Goal: Find contact information: Find contact information

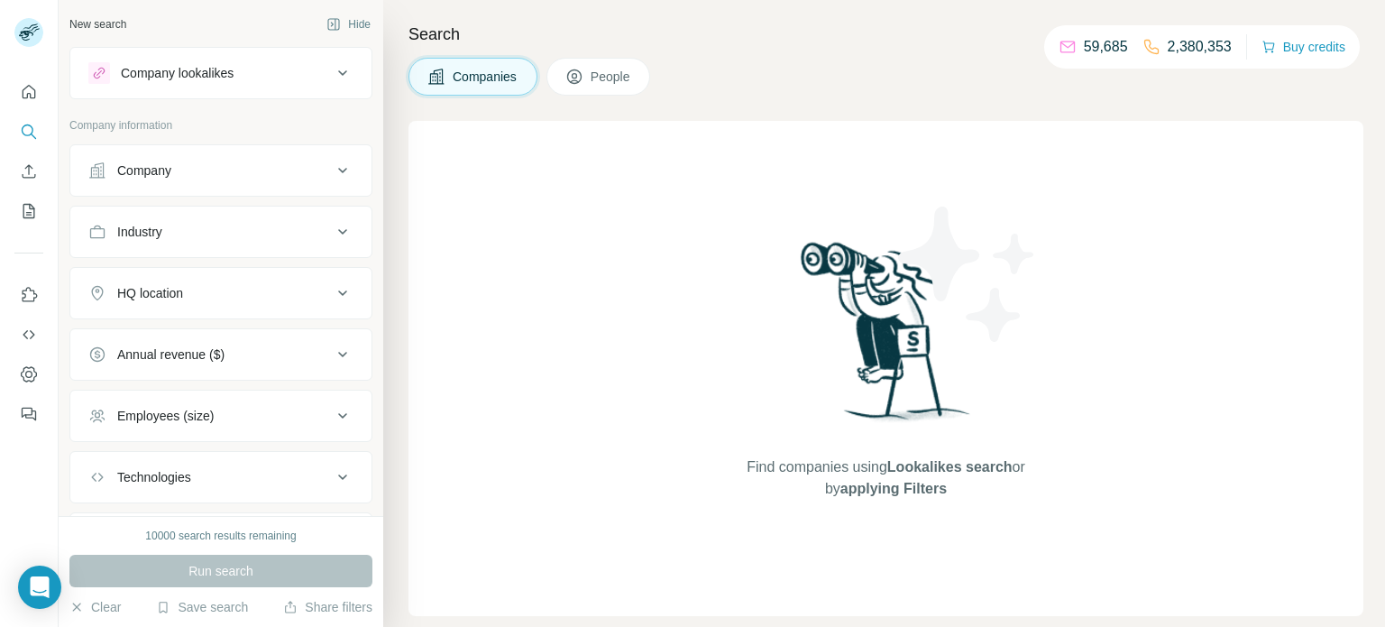
click at [206, 179] on button "Company" at bounding box center [220, 170] width 301 height 43
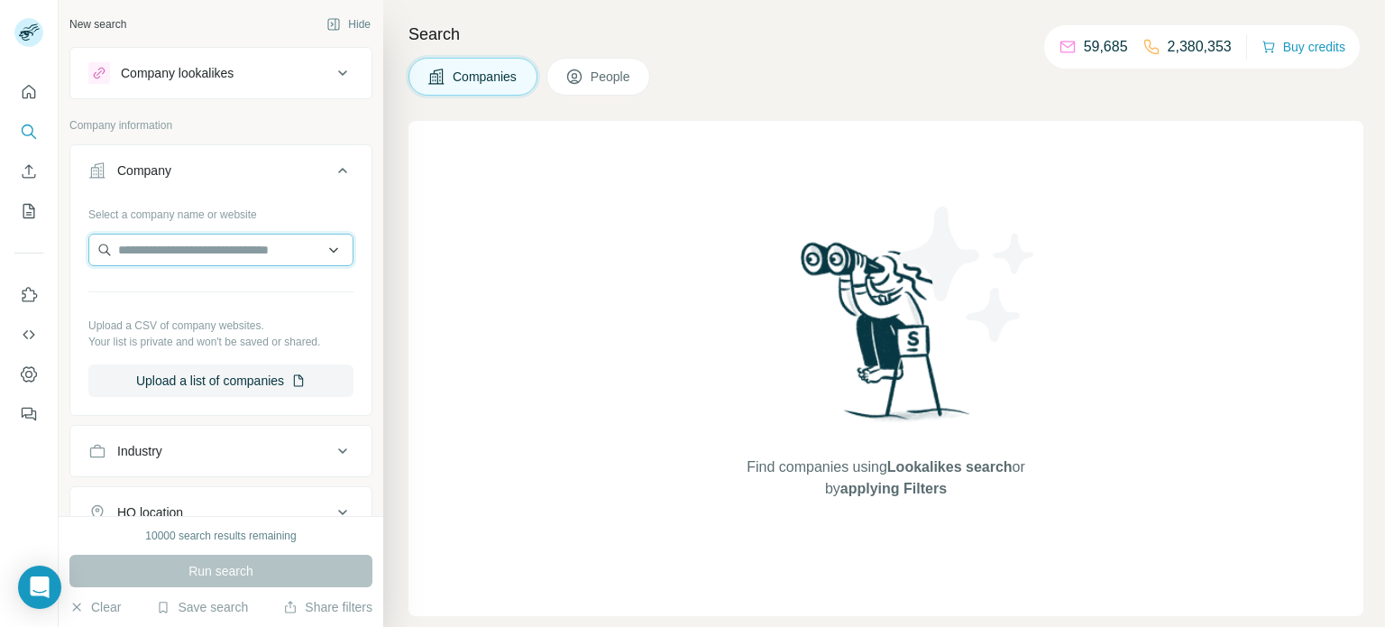
click at [163, 234] on input "text" at bounding box center [220, 250] width 265 height 32
paste input "**********"
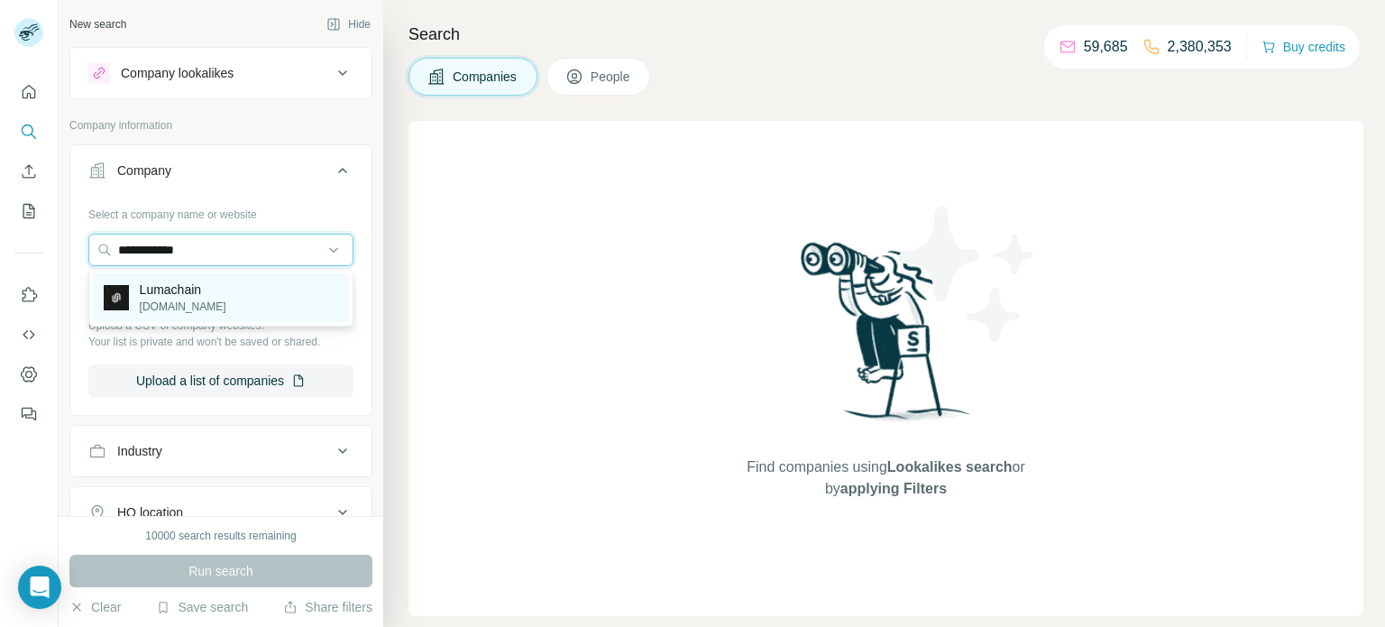
type input "**********"
click at [165, 299] on p "[DOMAIN_NAME]" at bounding box center [183, 306] width 87 height 16
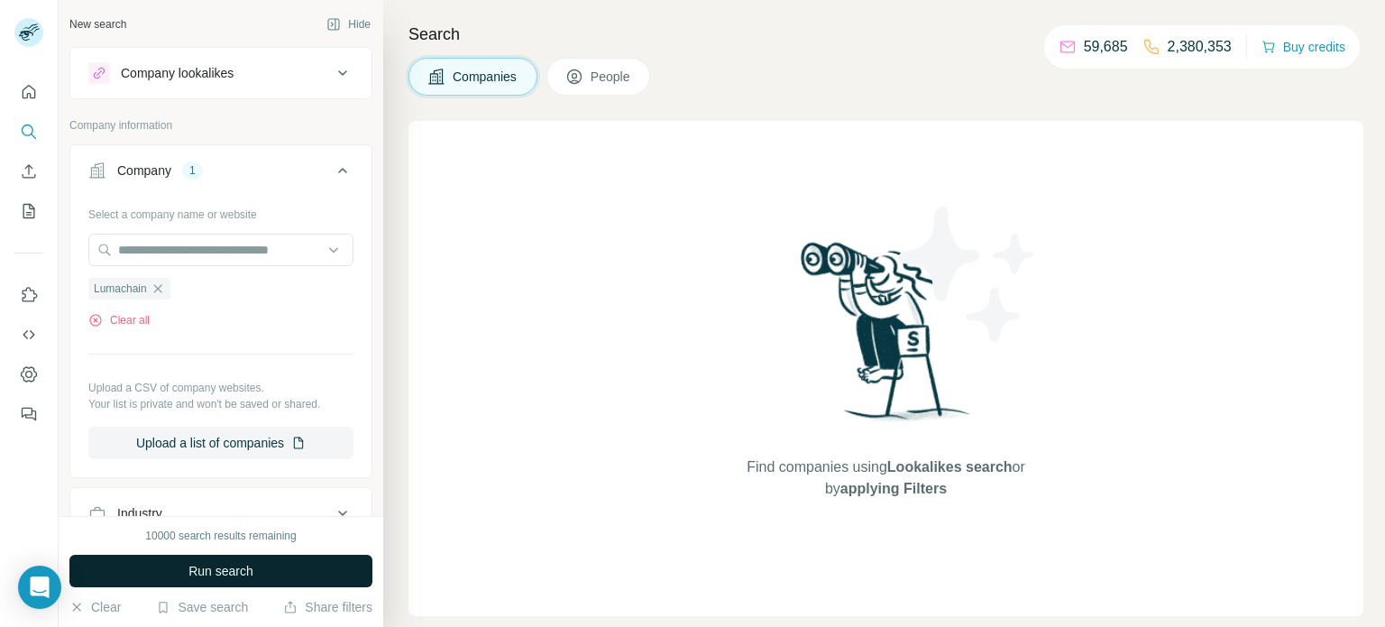
click at [280, 568] on button "Run search" at bounding box center [220, 570] width 303 height 32
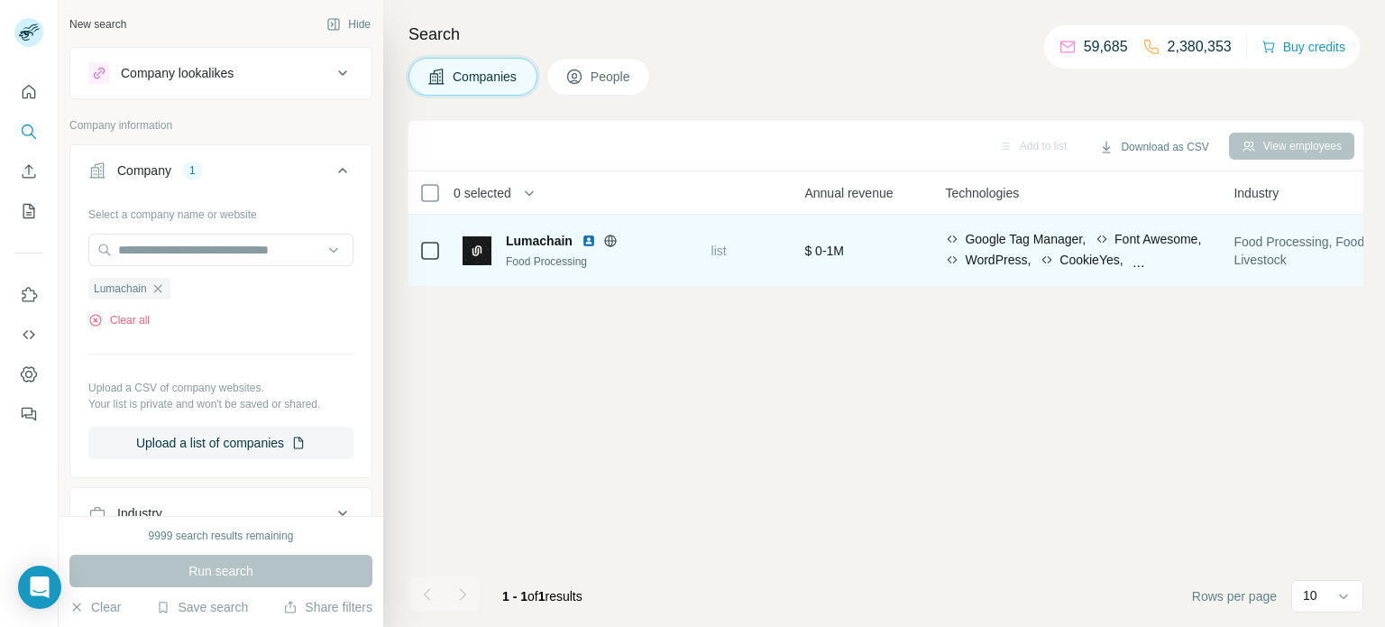
scroll to position [0, 801]
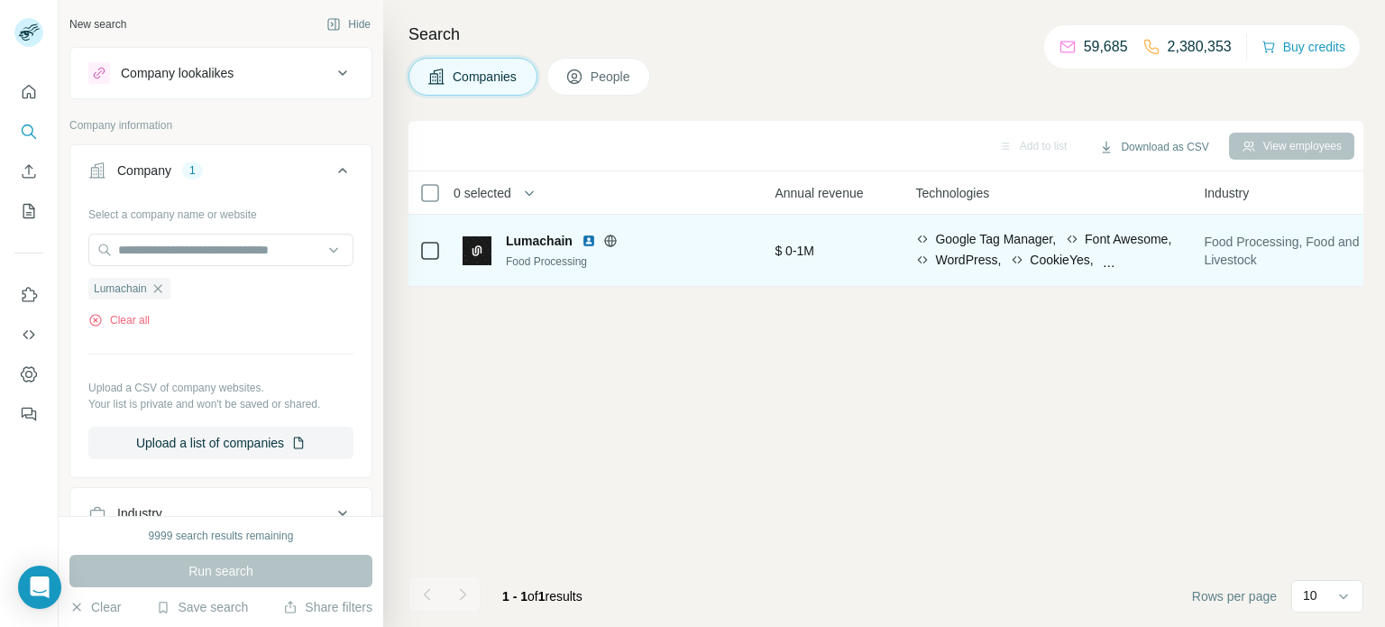
click at [422, 261] on icon at bounding box center [430, 251] width 22 height 22
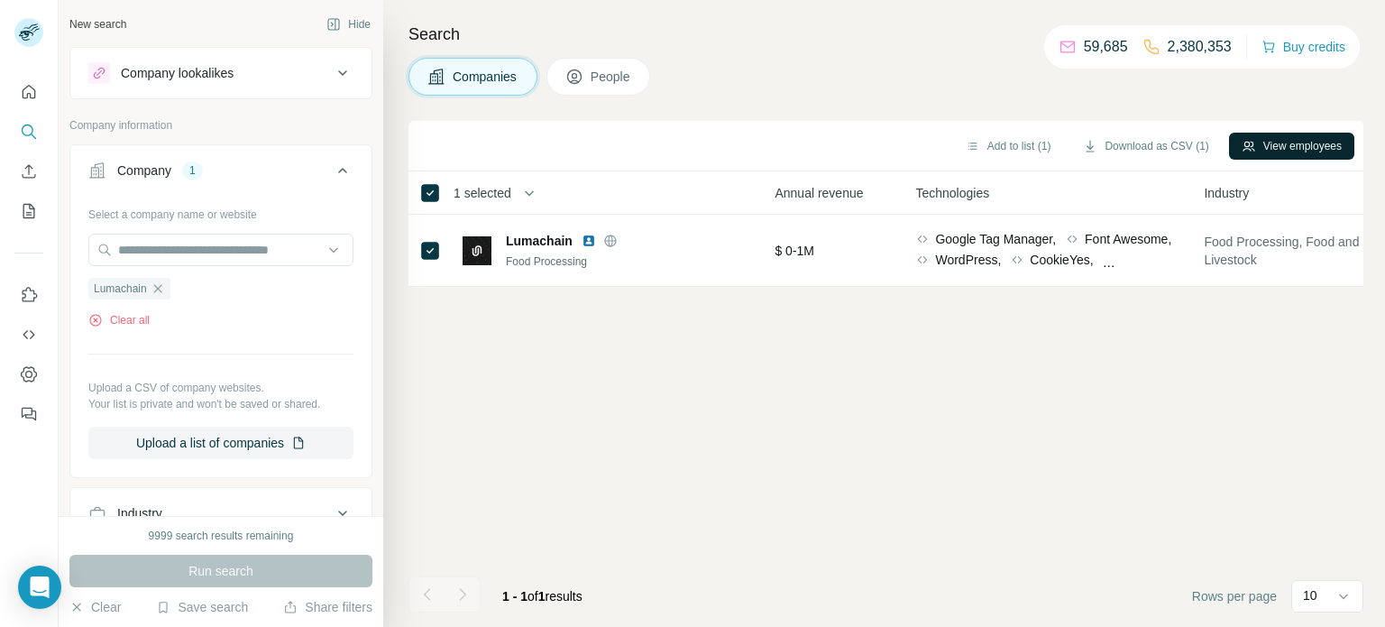
click at [1253, 151] on button "View employees" at bounding box center [1291, 146] width 125 height 27
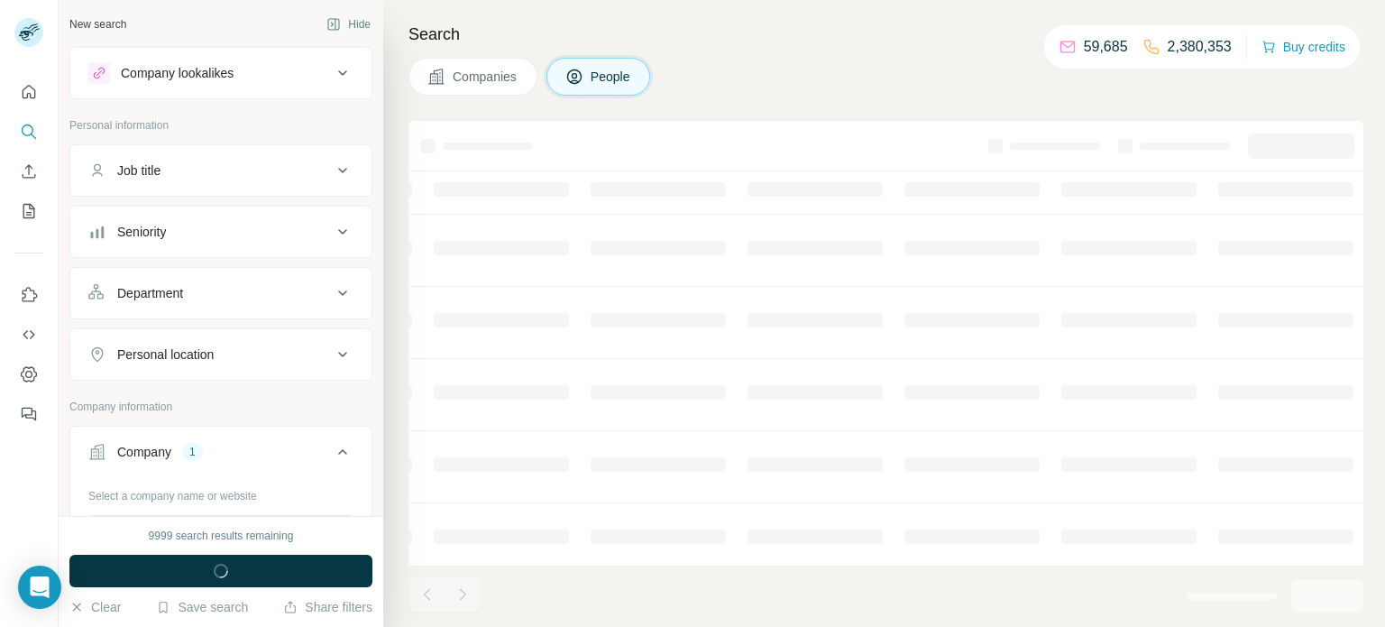
scroll to position [0, 595]
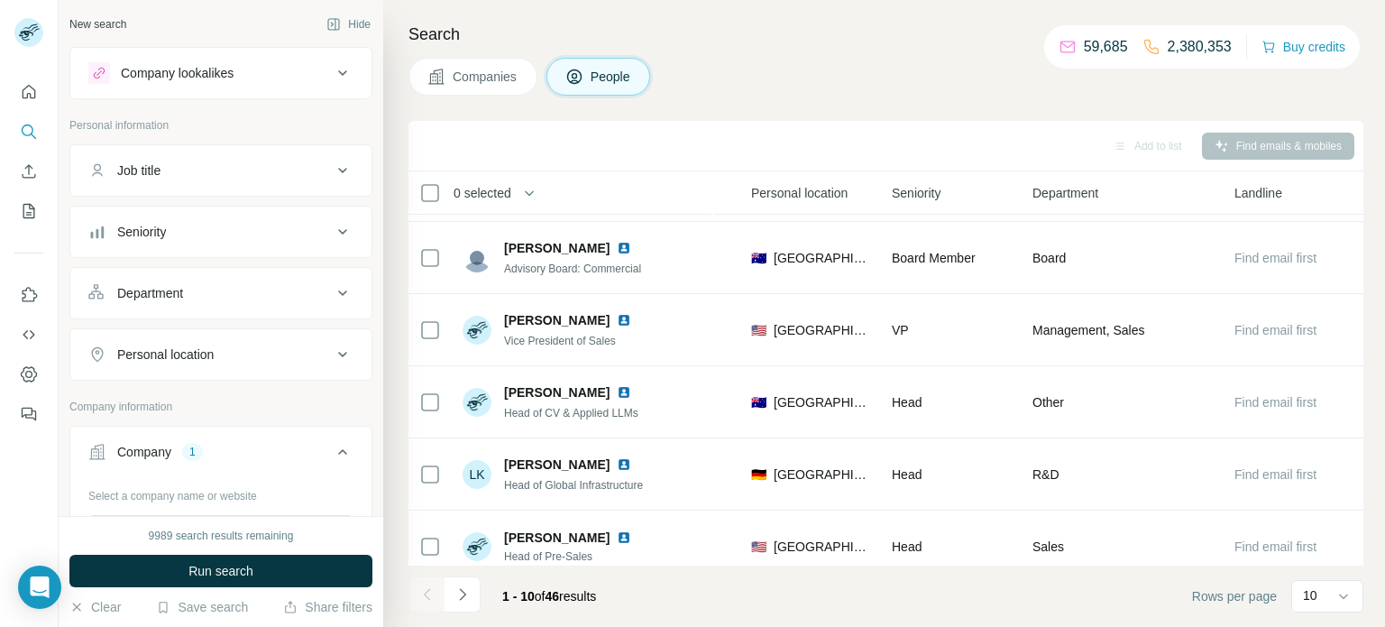
scroll to position [370, 595]
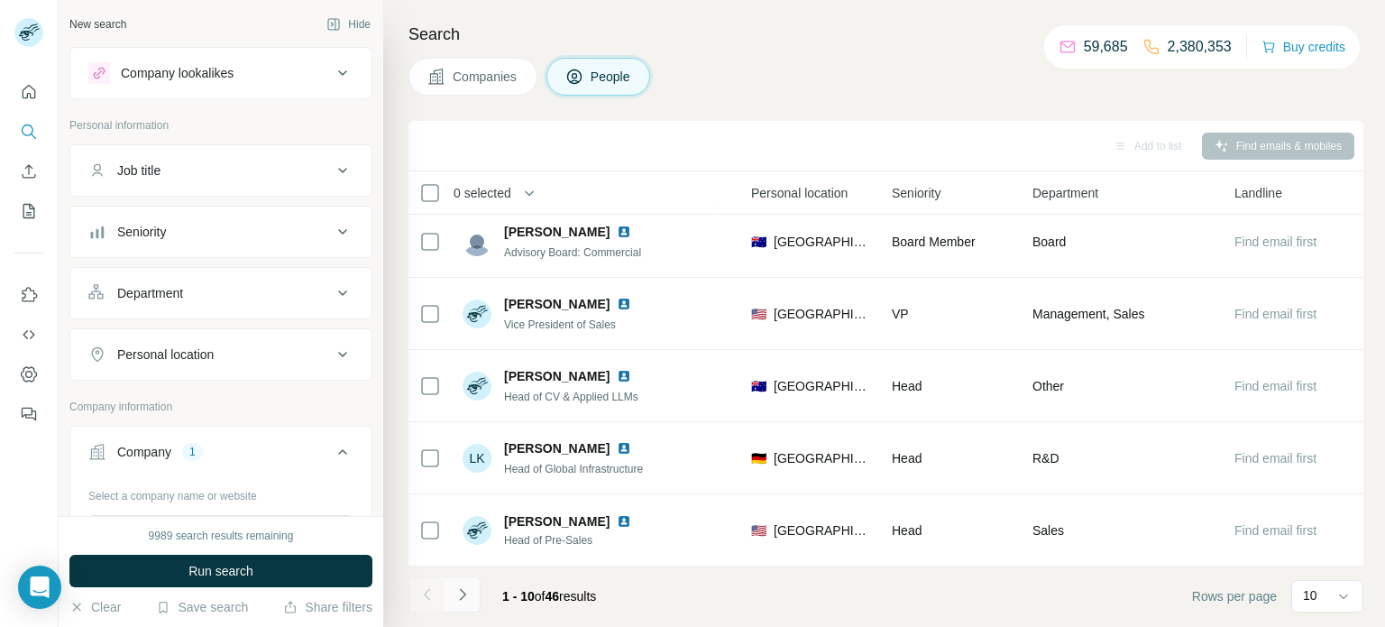
click at [462, 586] on icon "Navigate to next page" at bounding box center [462, 594] width 18 height 18
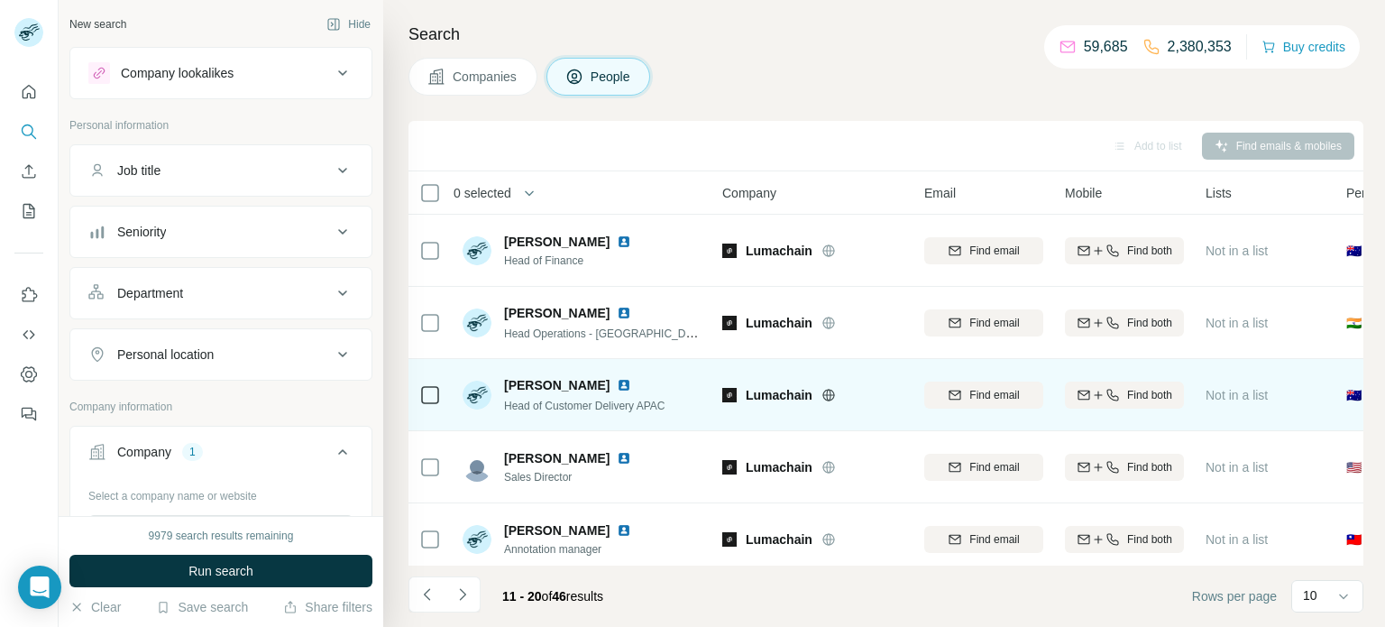
scroll to position [370, 0]
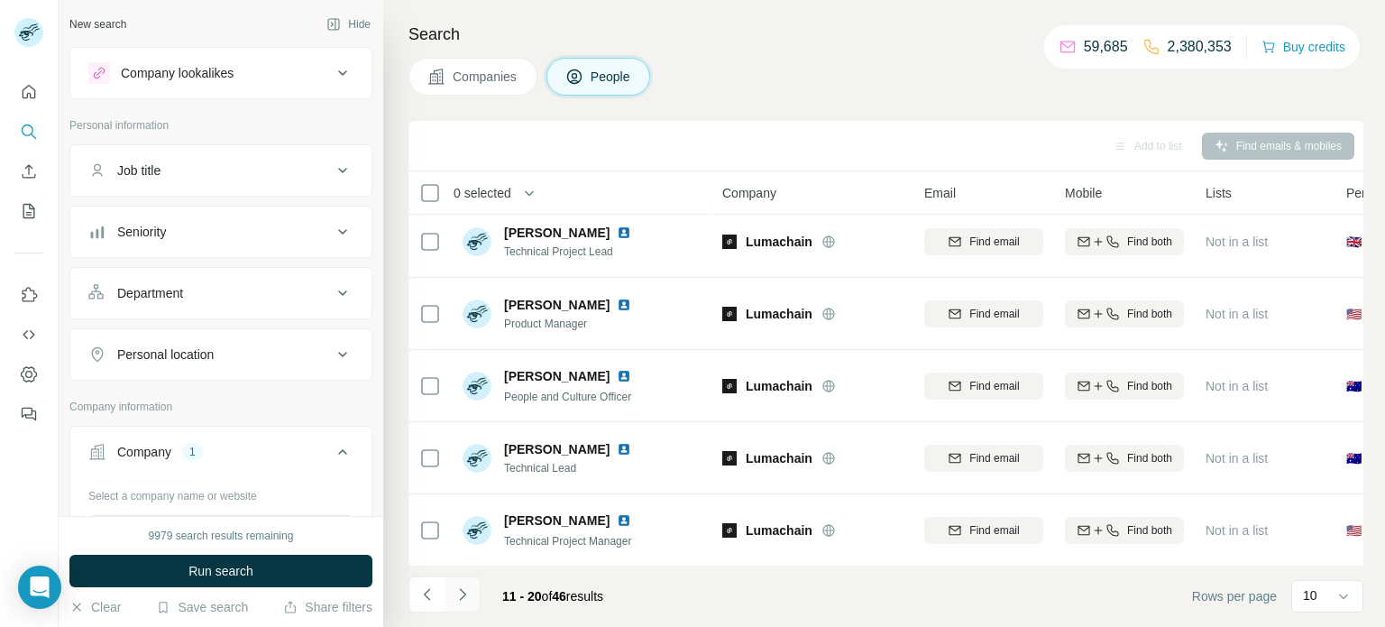
click at [457, 580] on button "Navigate to next page" at bounding box center [462, 594] width 36 height 36
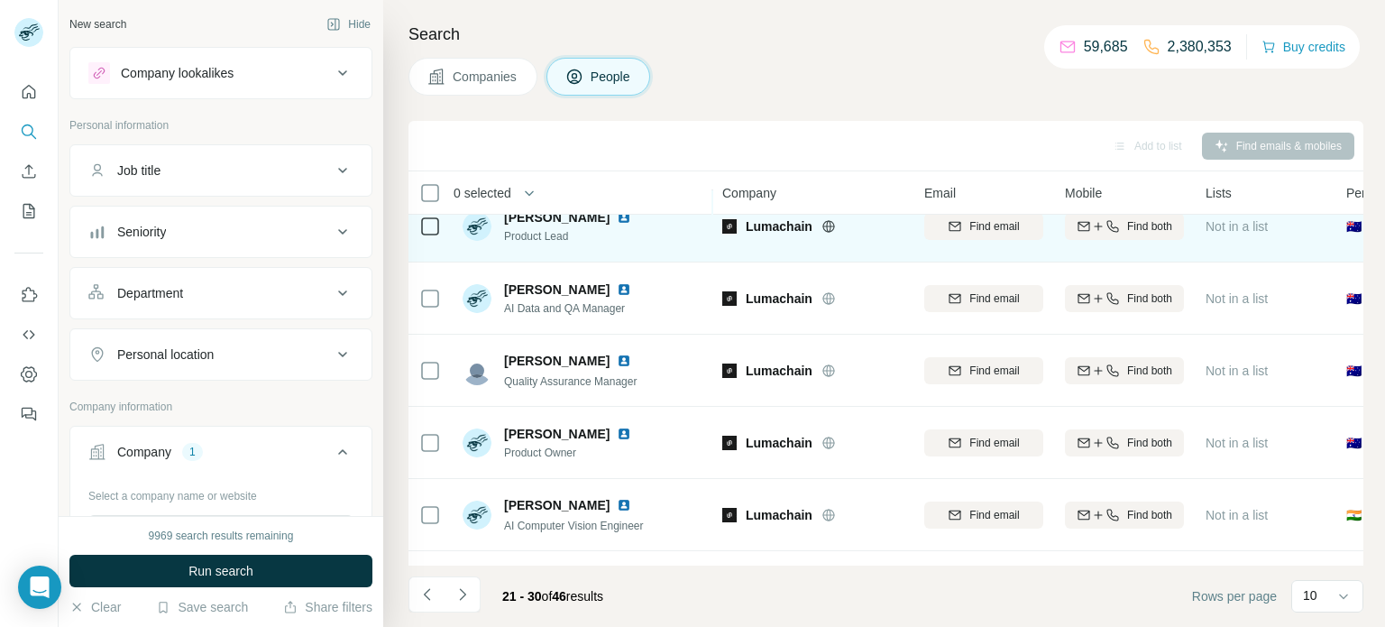
scroll to position [188, 0]
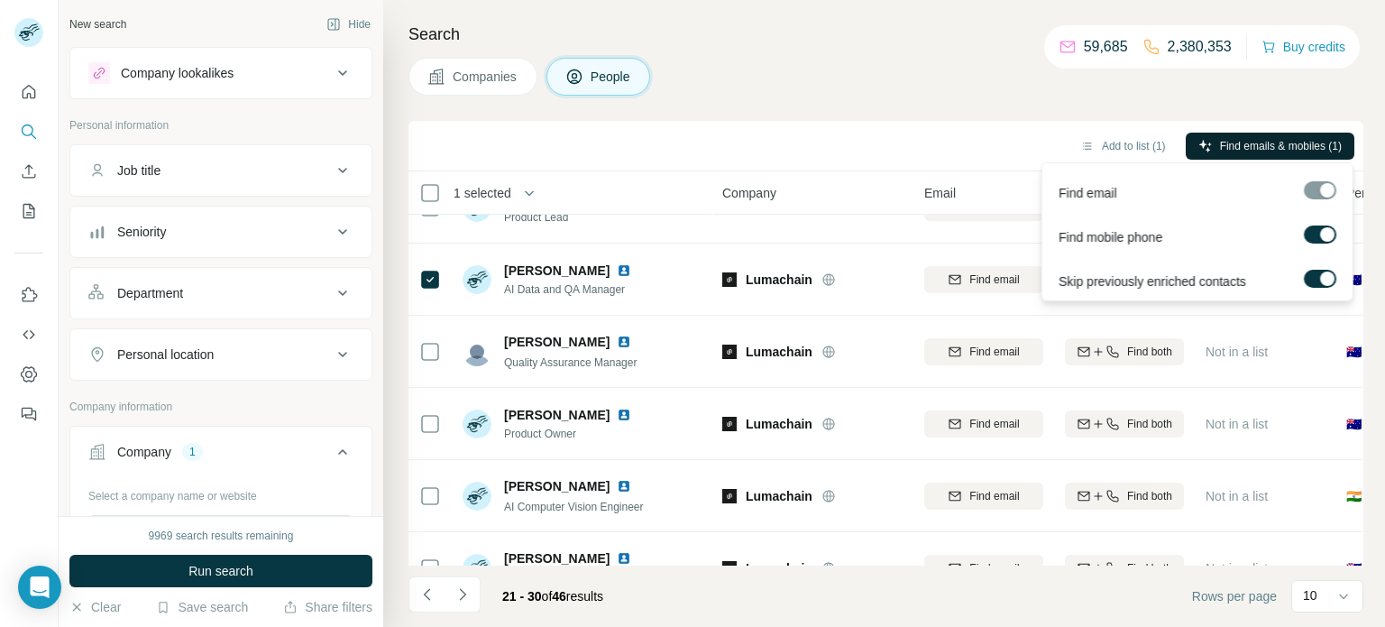
click at [1284, 138] on span "Find emails & mobiles (1)" at bounding box center [1281, 146] width 122 height 16
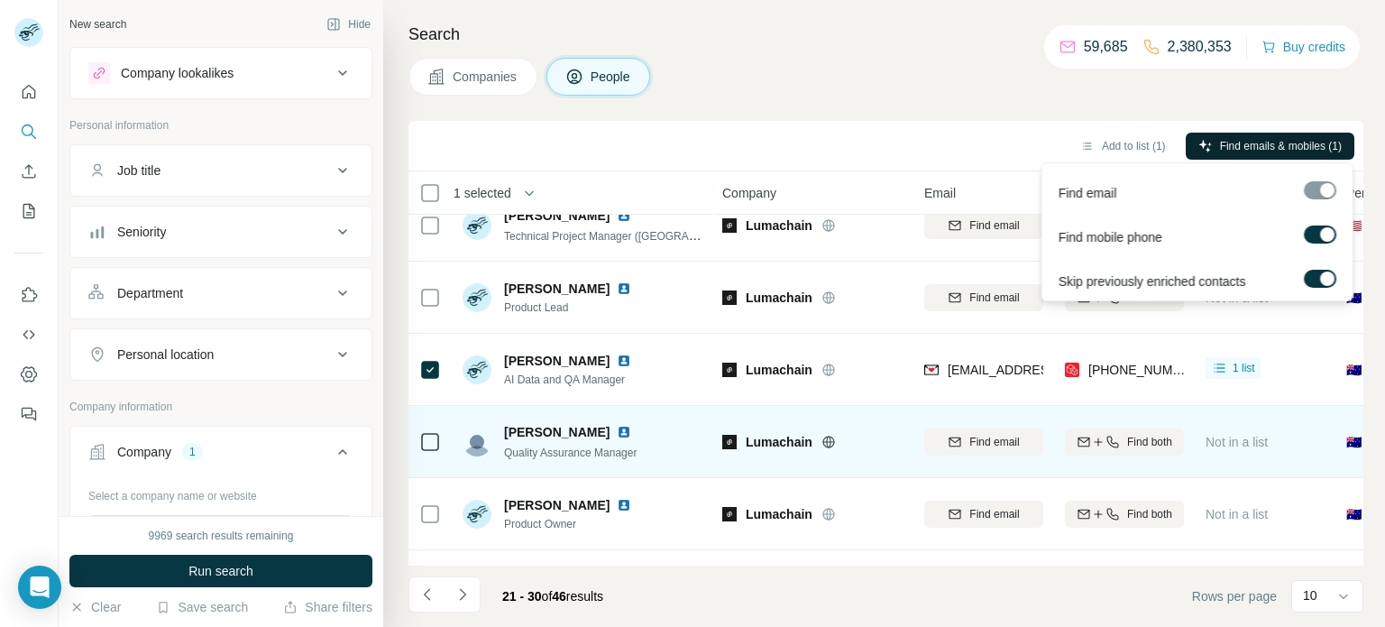
scroll to position [94, 0]
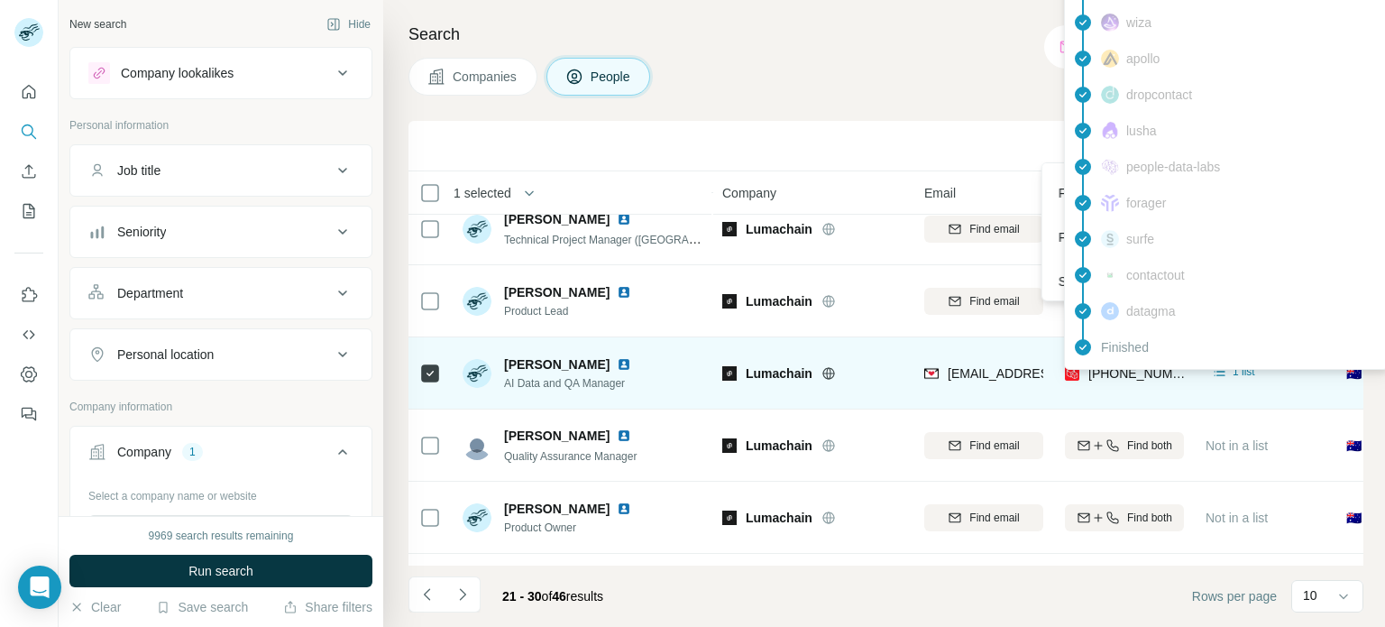
click at [1128, 365] on div "findymail Email found prospeo Mobile found leadmagic hunter rocketreach [PERSON…" at bounding box center [1226, 95] width 325 height 550
click at [1128, 366] on span "[PHONE_NUMBER]" at bounding box center [1145, 373] width 114 height 14
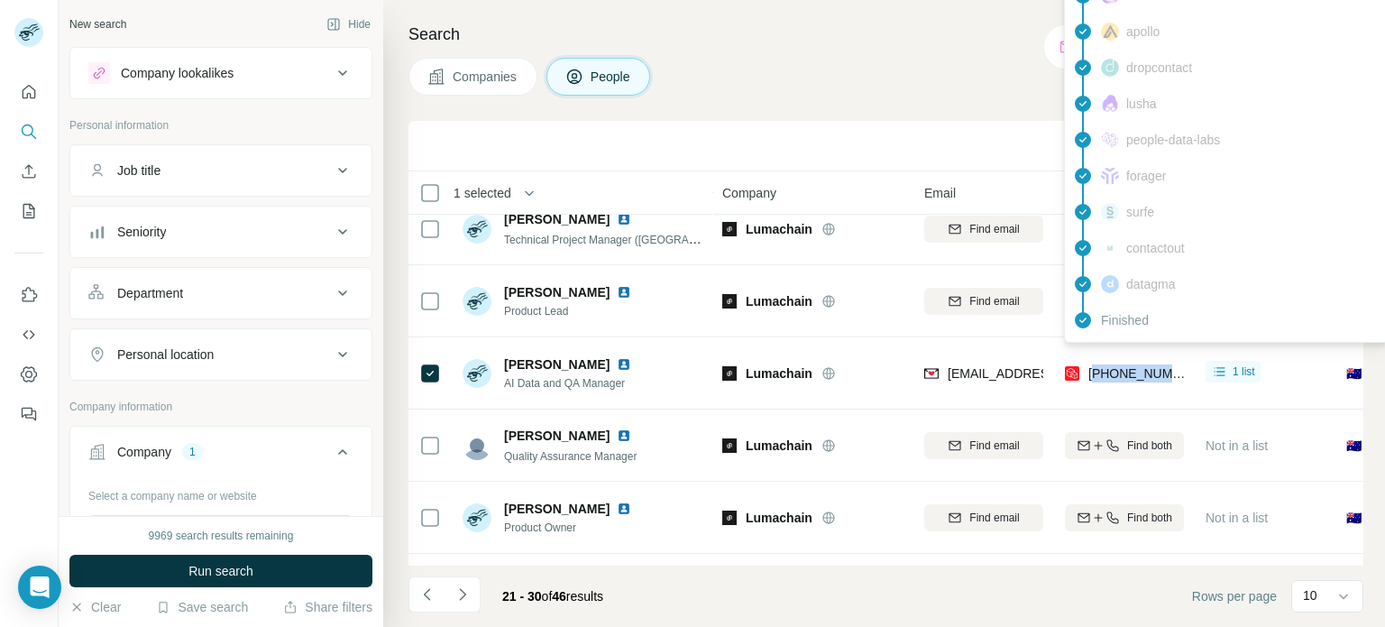
copy span "61452639369"
